Goal: Task Accomplishment & Management: Use online tool/utility

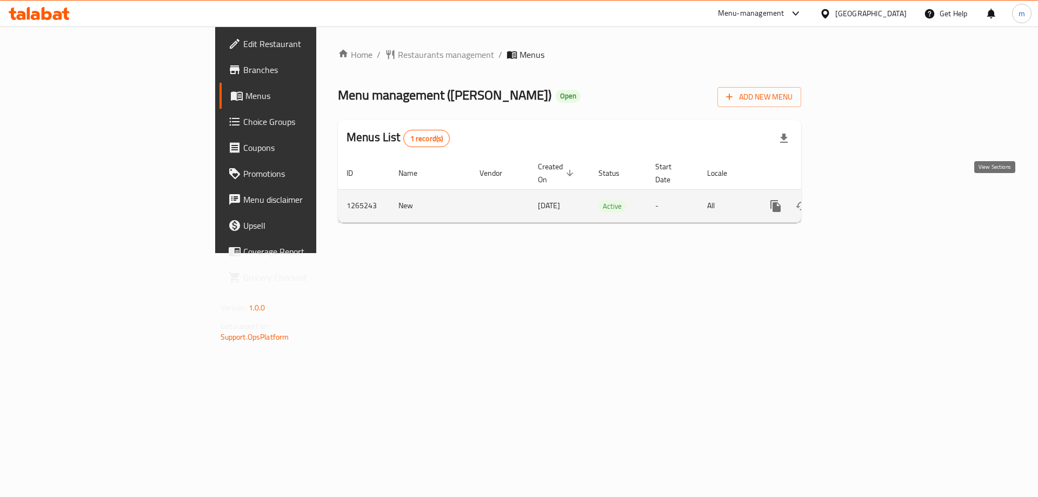
click at [867, 193] on link "enhanced table" at bounding box center [854, 206] width 26 height 26
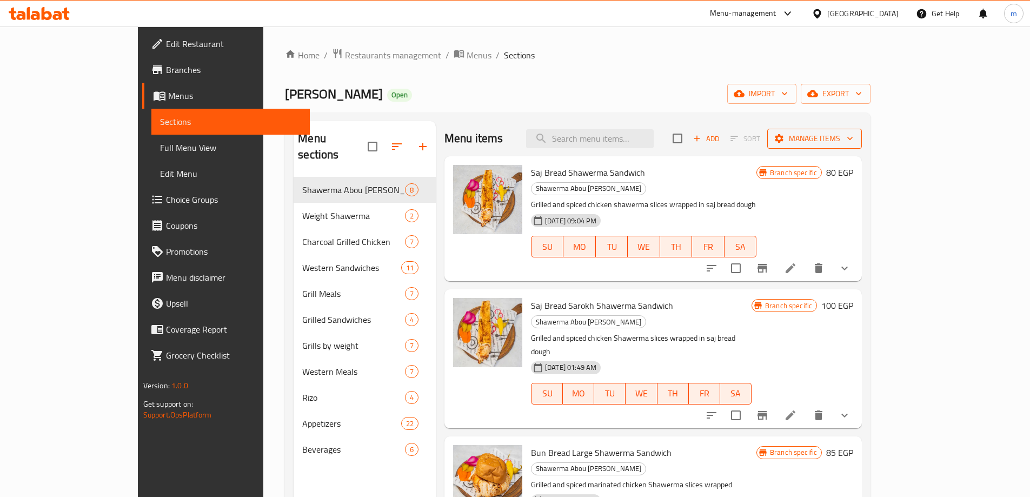
click at [853, 134] on span "Manage items" at bounding box center [814, 139] width 77 height 14
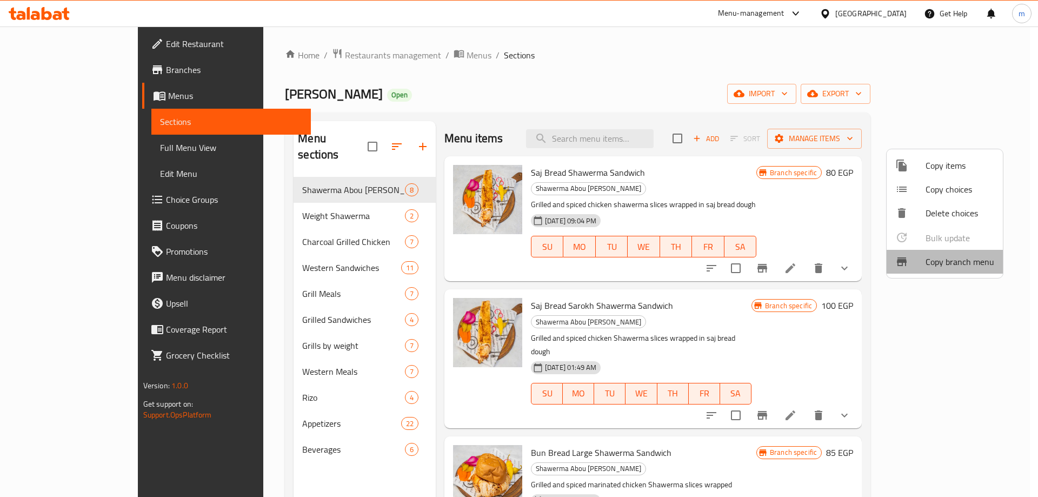
click at [946, 259] on span "Copy branch menu" at bounding box center [960, 261] width 69 height 13
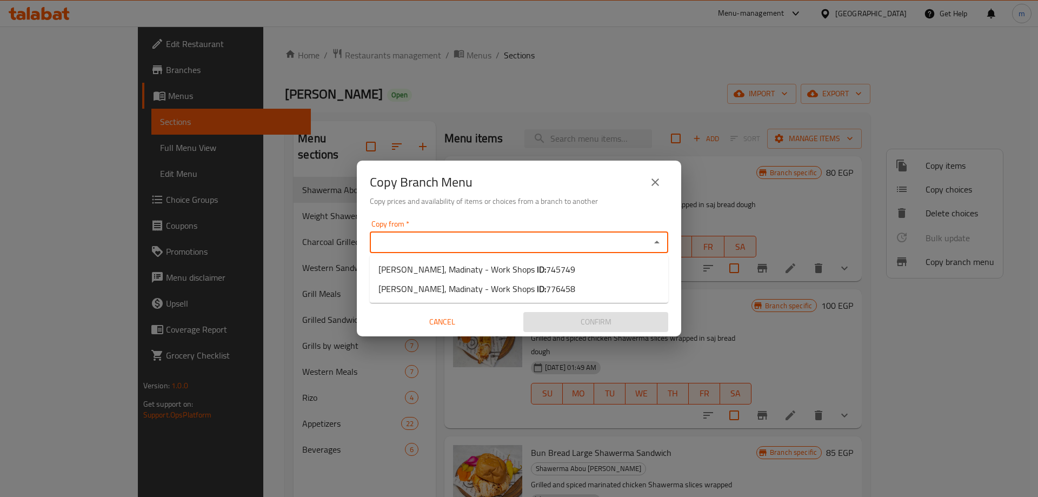
click at [598, 235] on input "Copy from   *" at bounding box center [510, 242] width 274 height 15
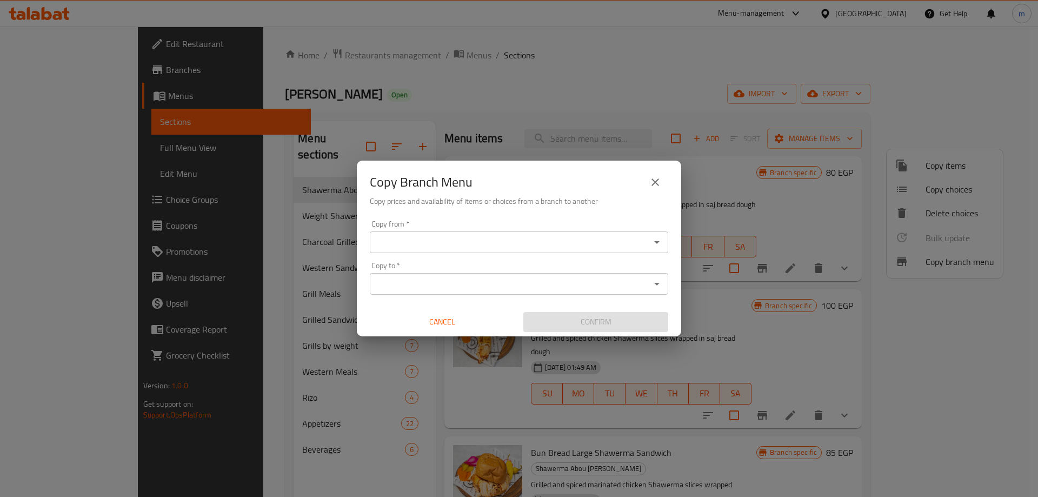
click at [524, 237] on input "Copy from   *" at bounding box center [510, 242] width 274 height 15
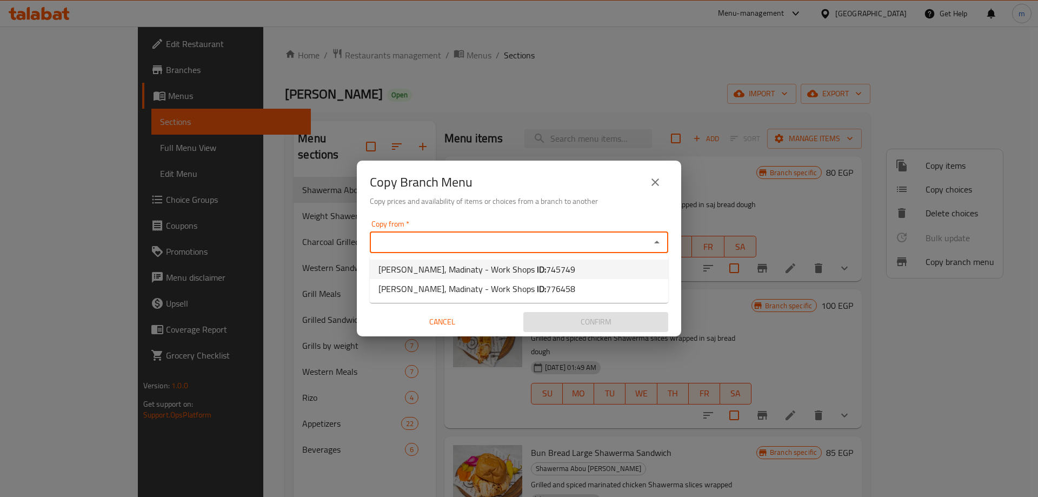
click at [546, 269] on span "745749" at bounding box center [560, 269] width 29 height 16
type input "[PERSON_NAME], Madinaty - Work Shops"
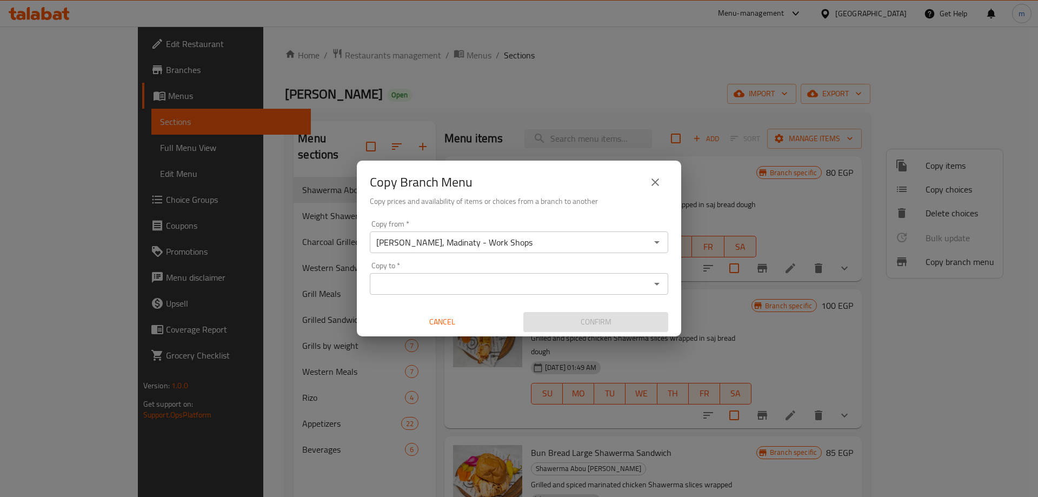
click at [588, 283] on input "Copy to   *" at bounding box center [510, 283] width 274 height 15
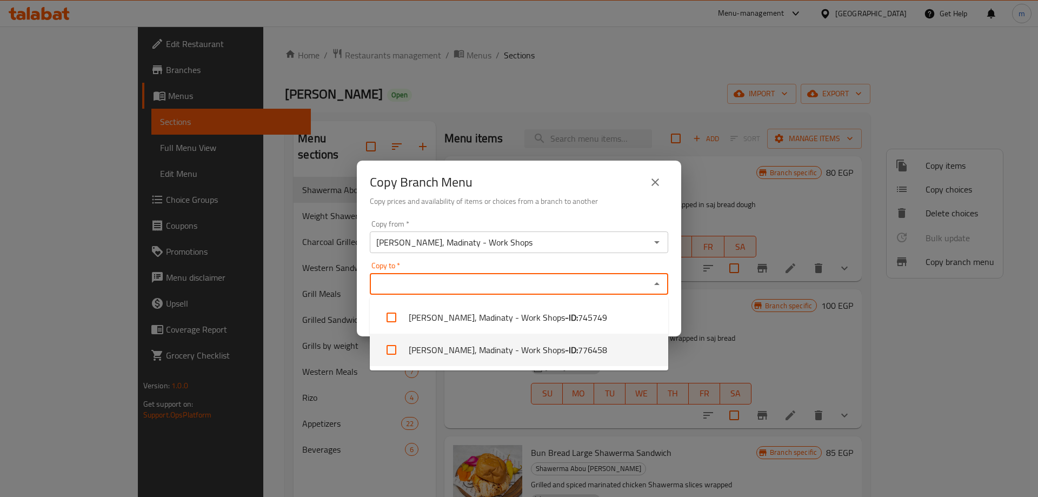
click at [587, 344] on span "776458" at bounding box center [592, 349] width 29 height 13
checkbox input "true"
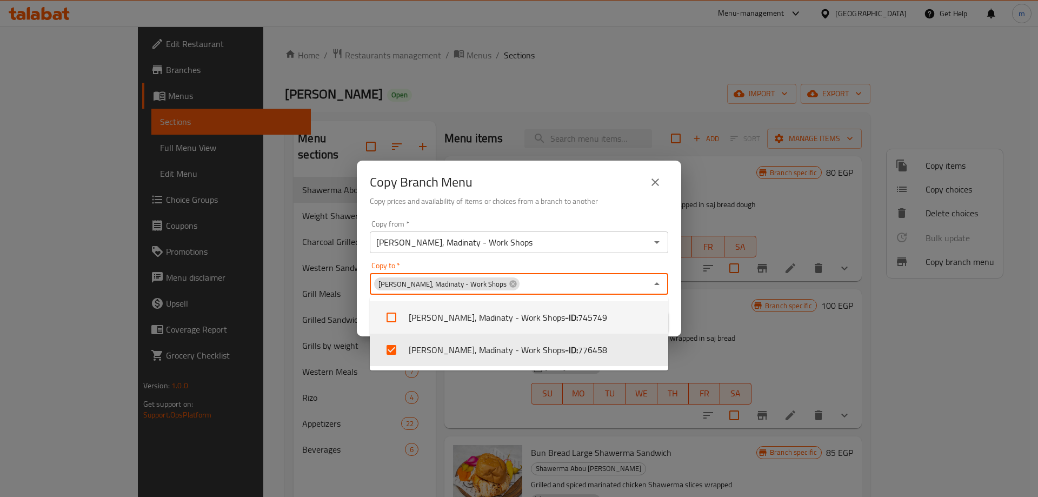
click at [599, 214] on div "Copy Branch Menu Copy prices and availability of items or choices from a branch…" at bounding box center [519, 188] width 324 height 55
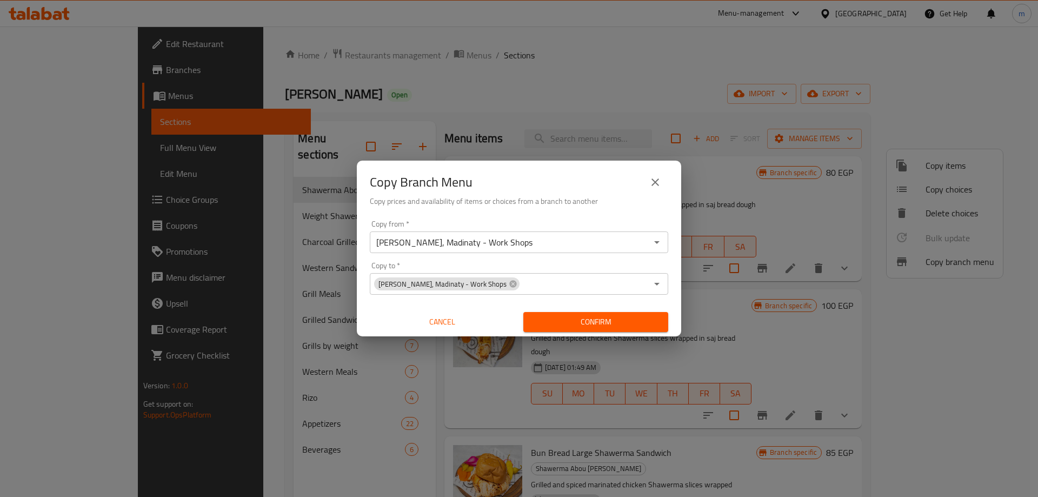
click at [622, 328] on span "Confirm" at bounding box center [596, 322] width 128 height 14
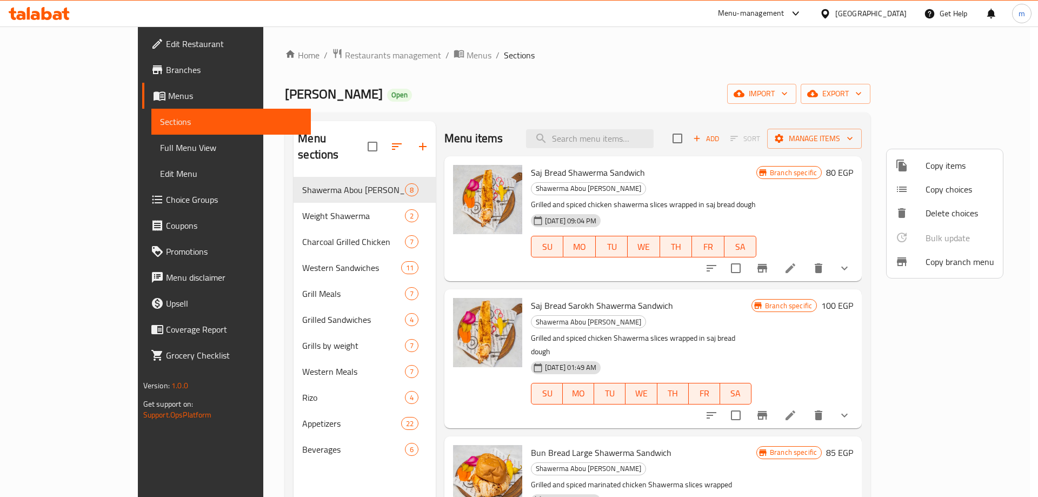
click at [1008, 107] on div at bounding box center [519, 248] width 1038 height 497
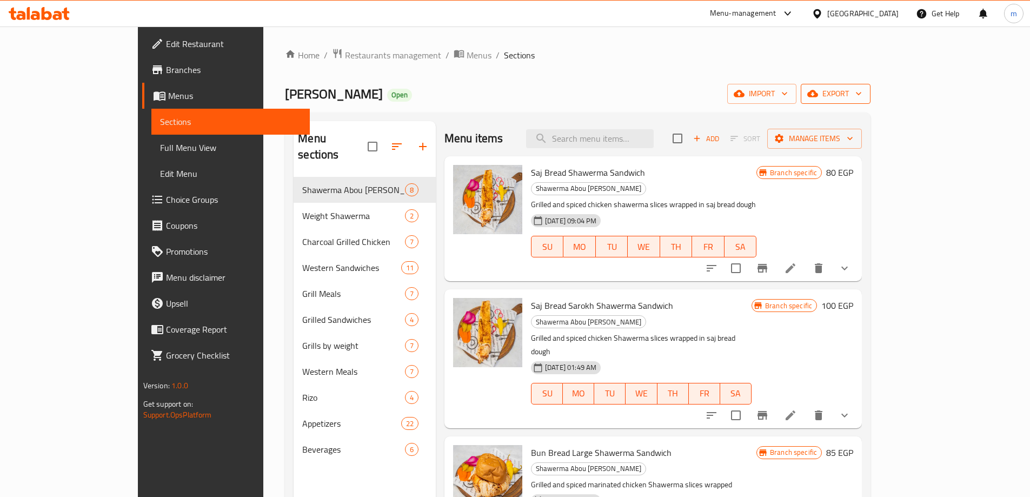
click at [862, 90] on span "export" at bounding box center [836, 94] width 52 height 14
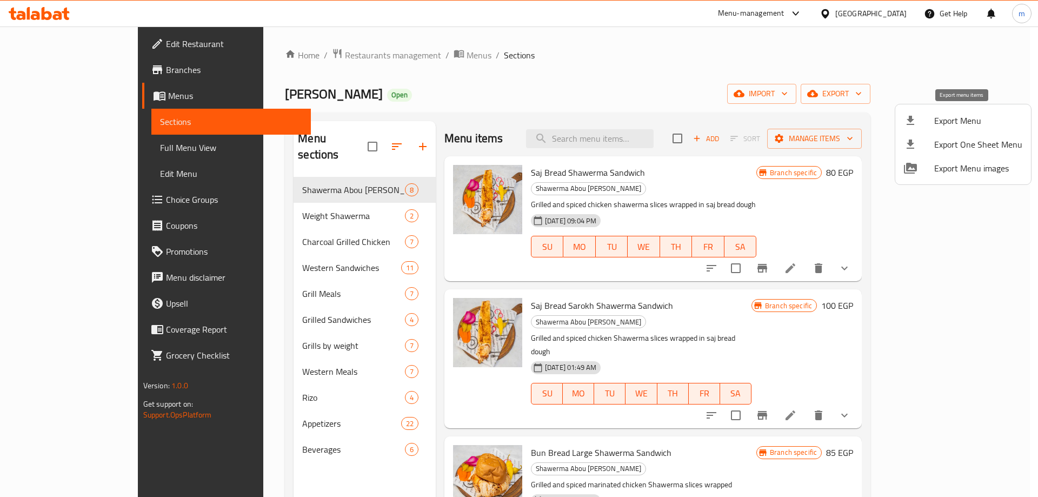
click at [964, 130] on li "Export Menu" at bounding box center [964, 121] width 136 height 24
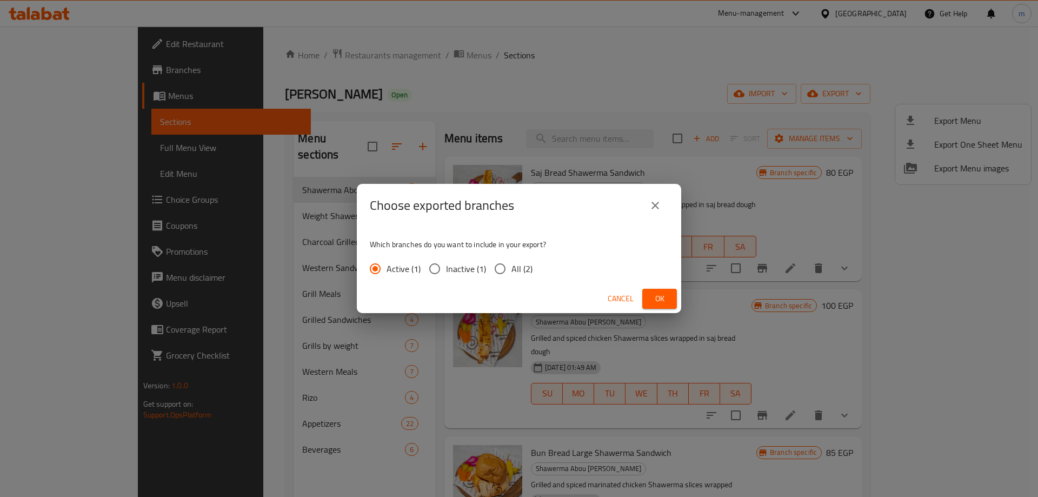
click at [514, 268] on span "All (2)" at bounding box center [522, 268] width 21 height 13
click at [512, 268] on input "All (2)" at bounding box center [500, 268] width 23 height 23
radio input "true"
click at [665, 295] on span "Ok" at bounding box center [659, 299] width 17 height 14
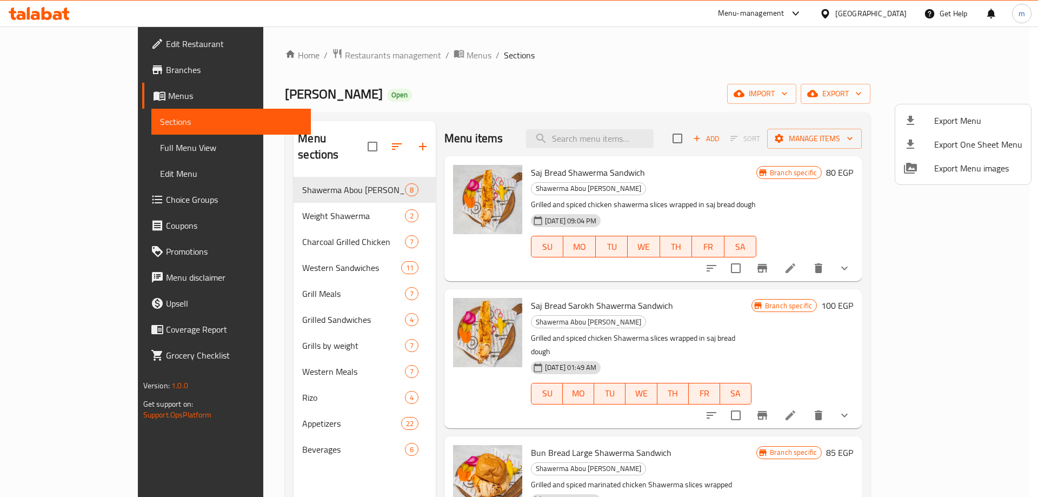
click at [758, 76] on div at bounding box center [519, 248] width 1038 height 497
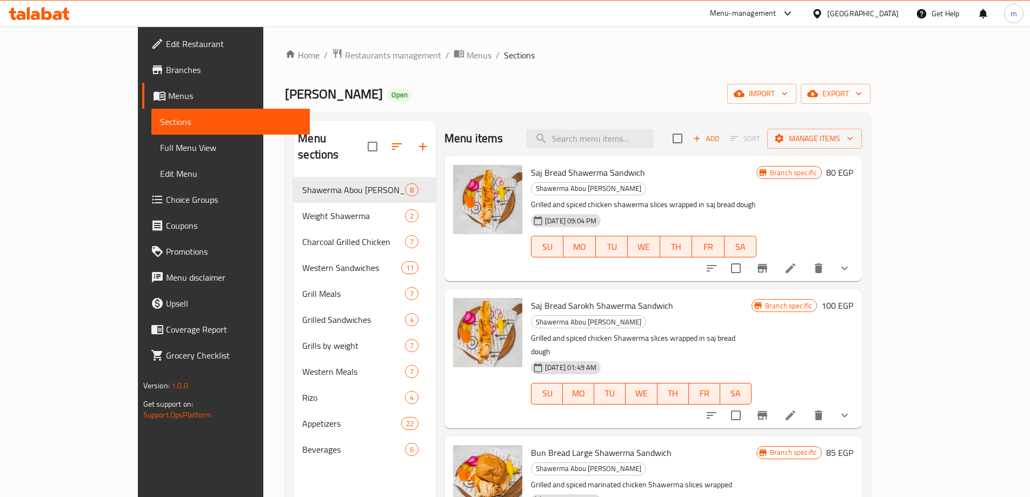
click at [166, 48] on span "Edit Restaurant" at bounding box center [233, 43] width 135 height 13
